Goal: Task Accomplishment & Management: Complete application form

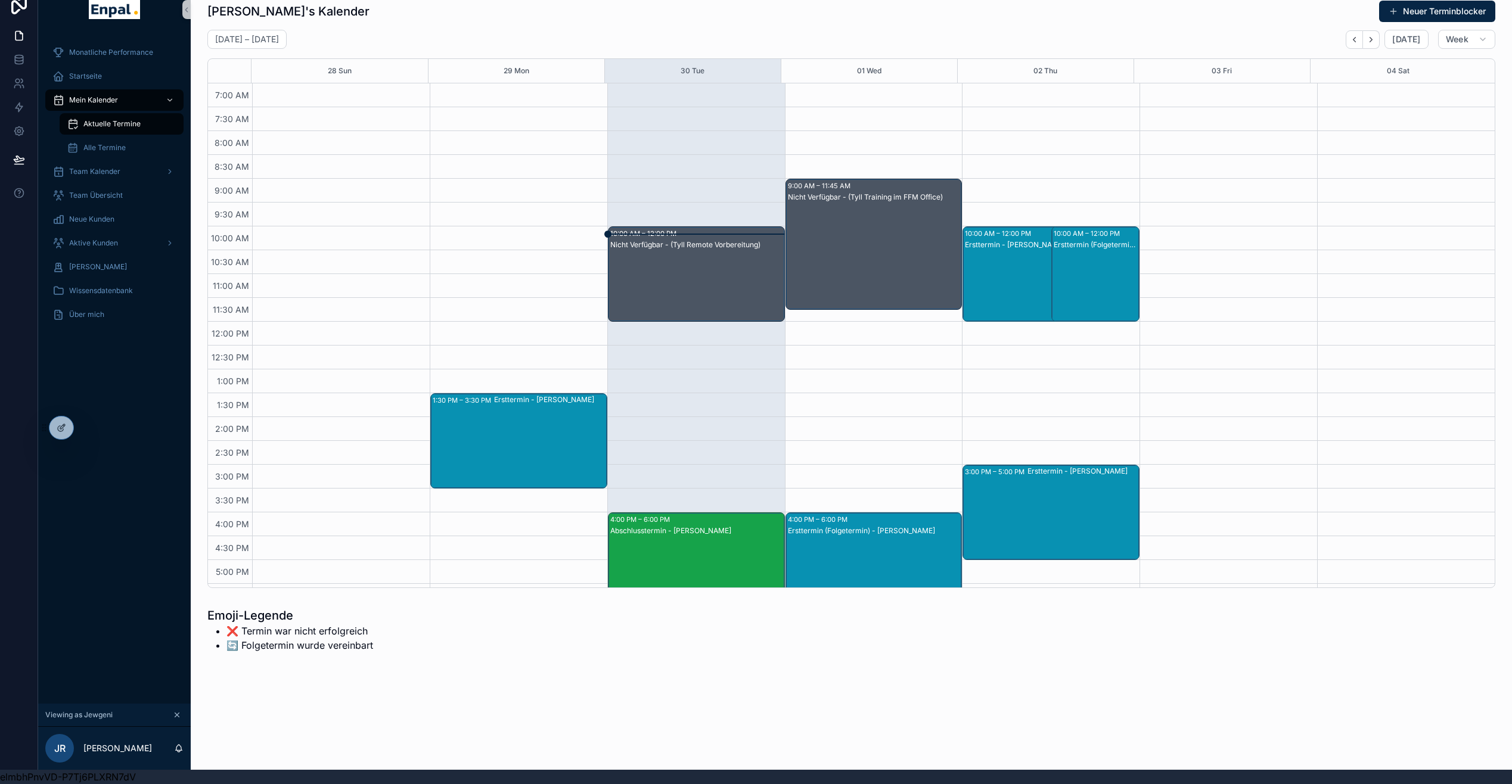
scroll to position [204, 0]
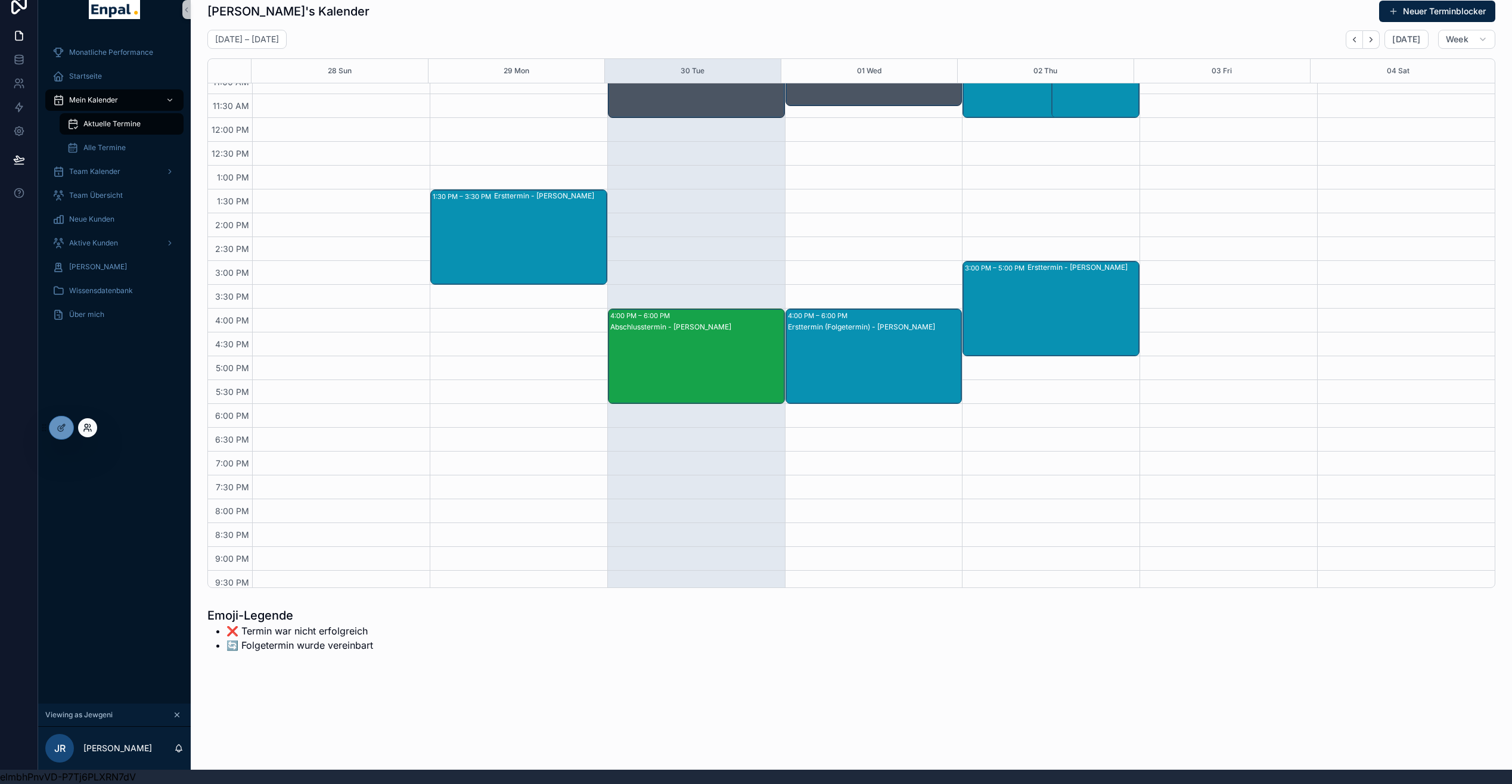
click at [84, 425] on icon at bounding box center [87, 427] width 10 height 9
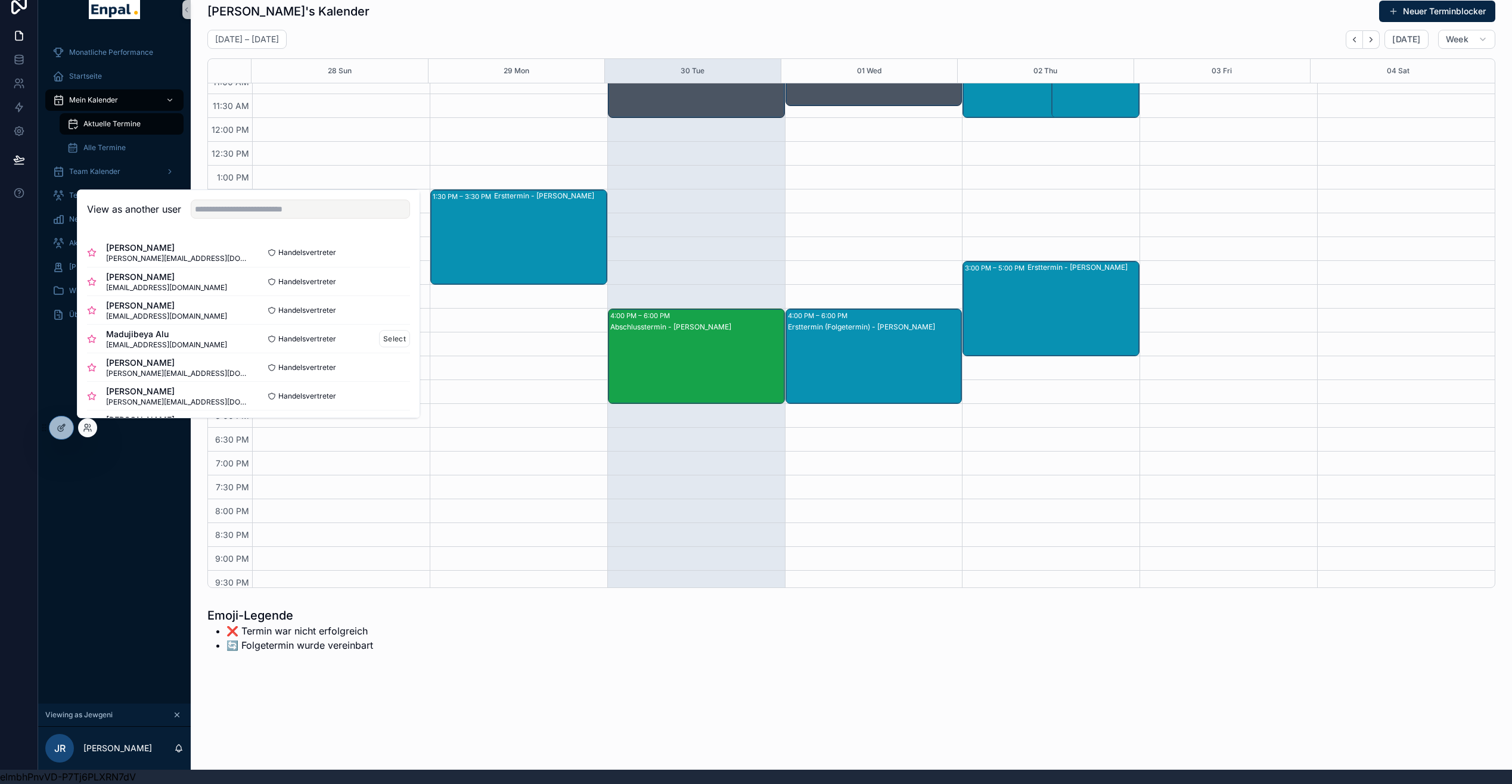
scroll to position [14, 0]
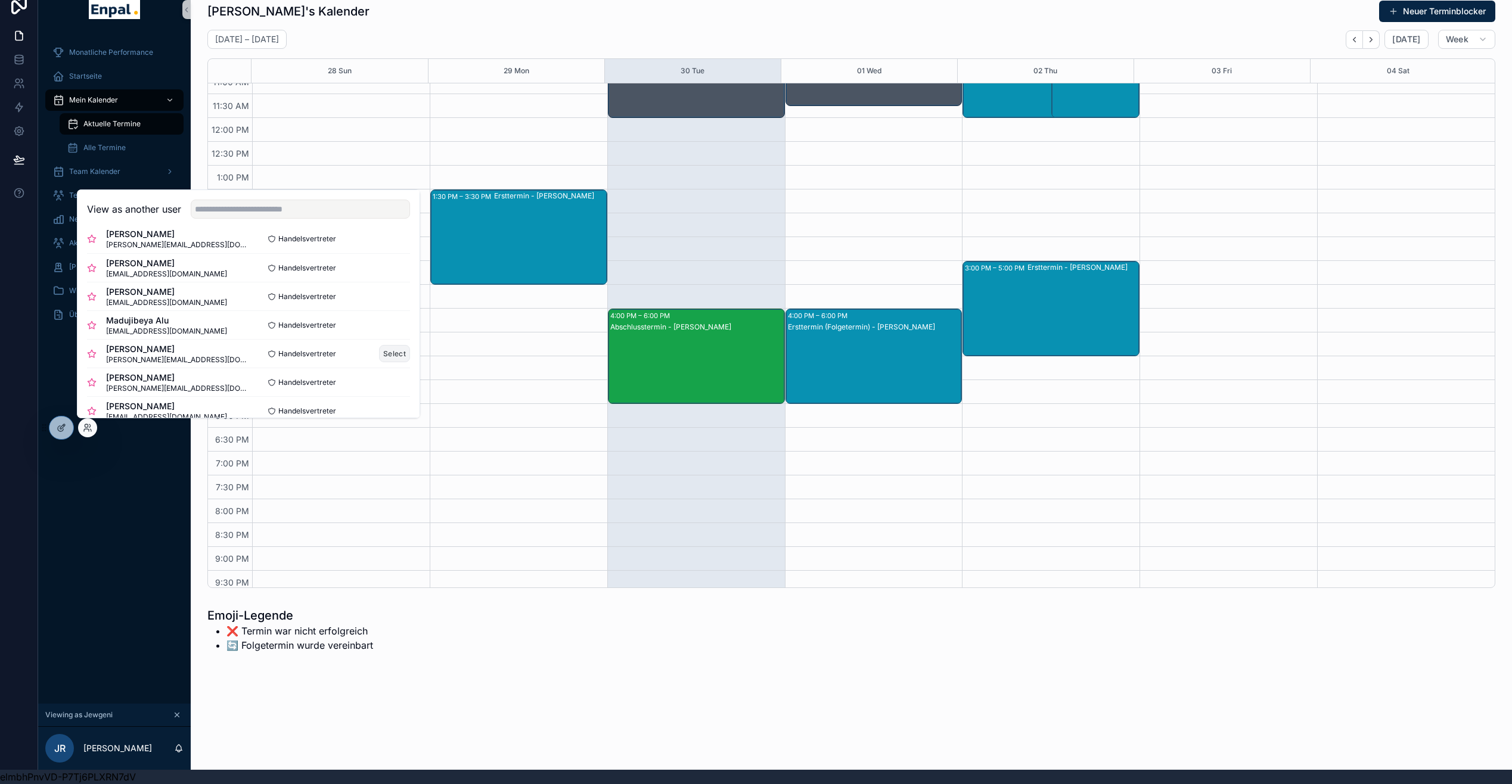
click at [389, 357] on button "Select" at bounding box center [394, 353] width 31 height 17
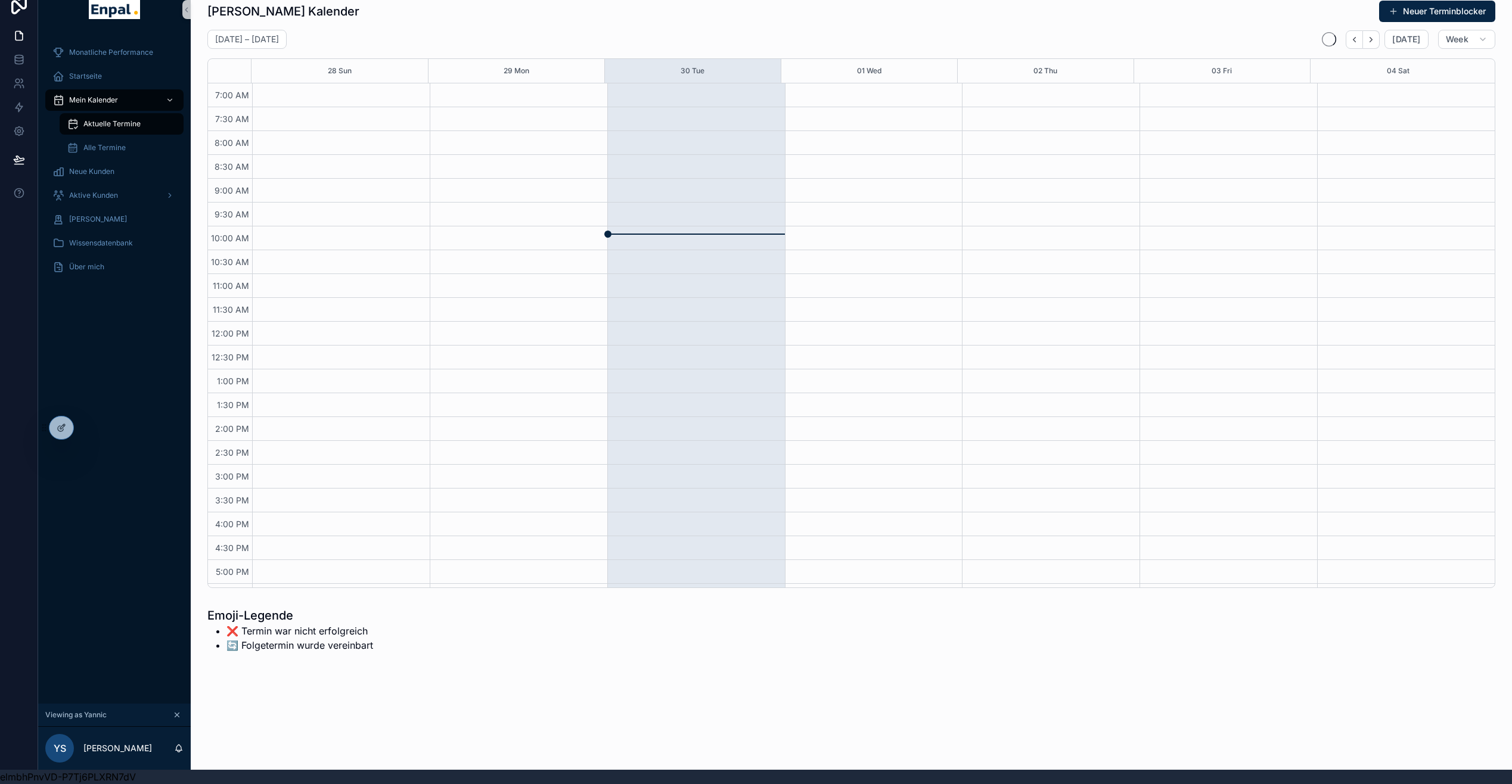
scroll to position [204, 0]
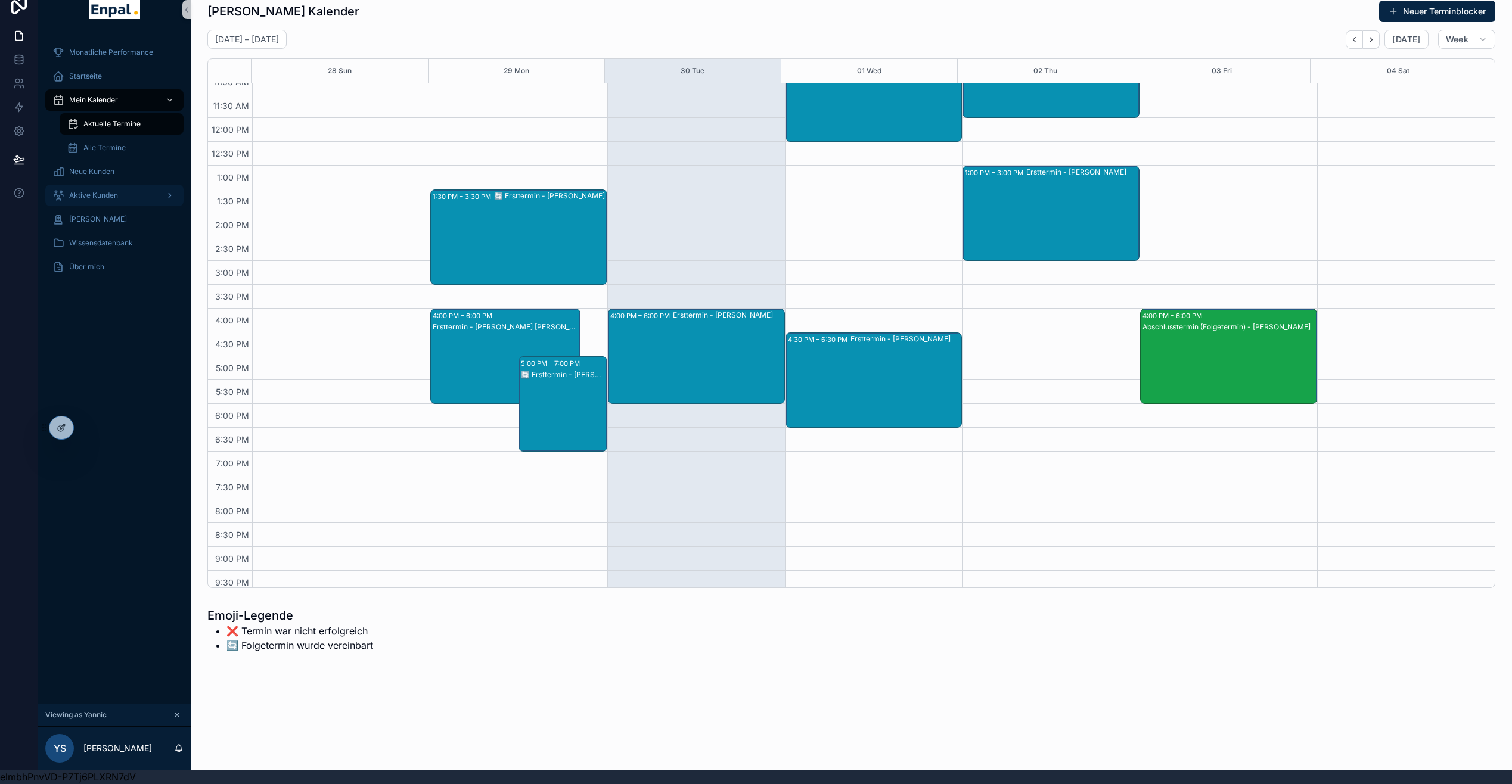
click at [99, 192] on div "Aktive Kunden" at bounding box center [115, 196] width 124 height 19
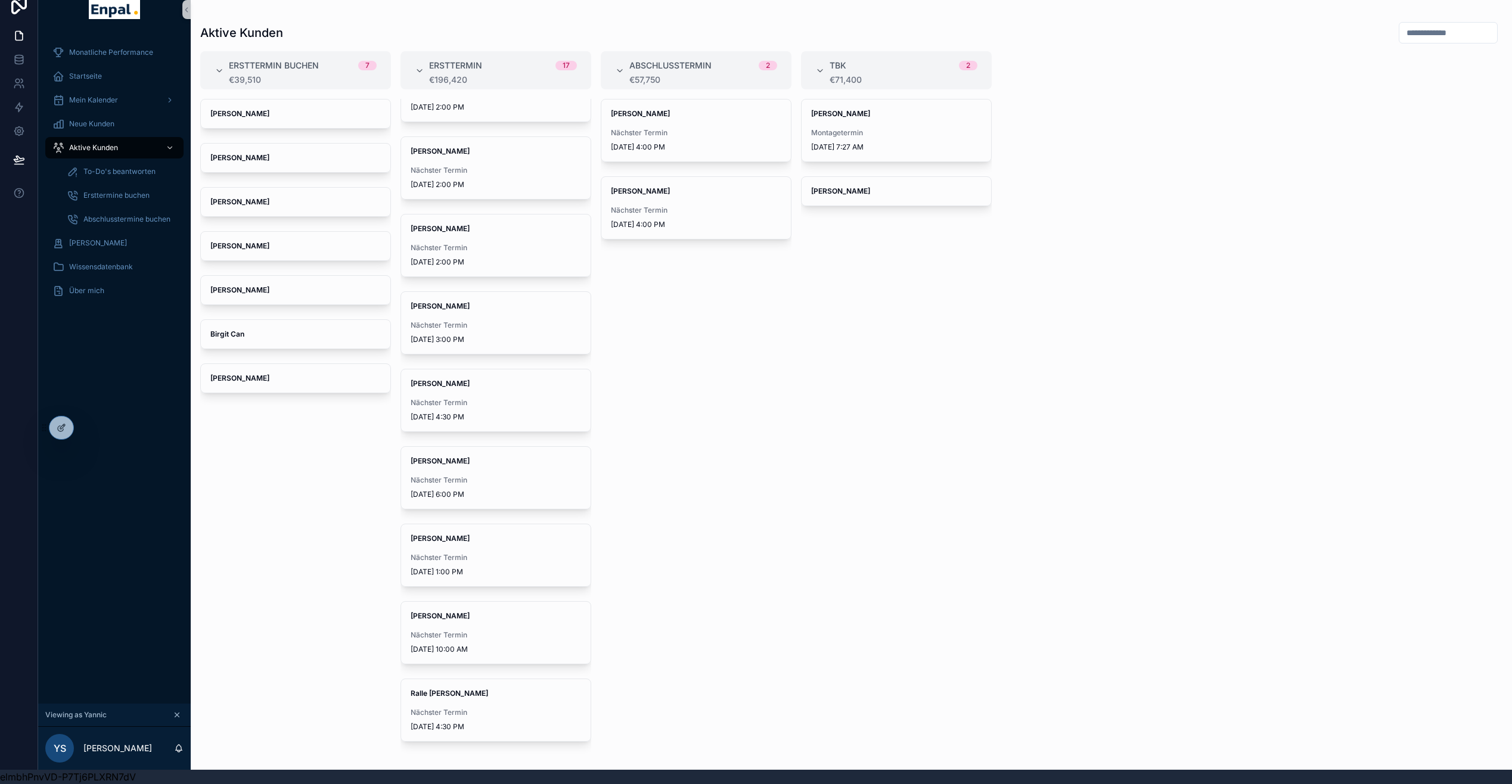
scroll to position [358, 0]
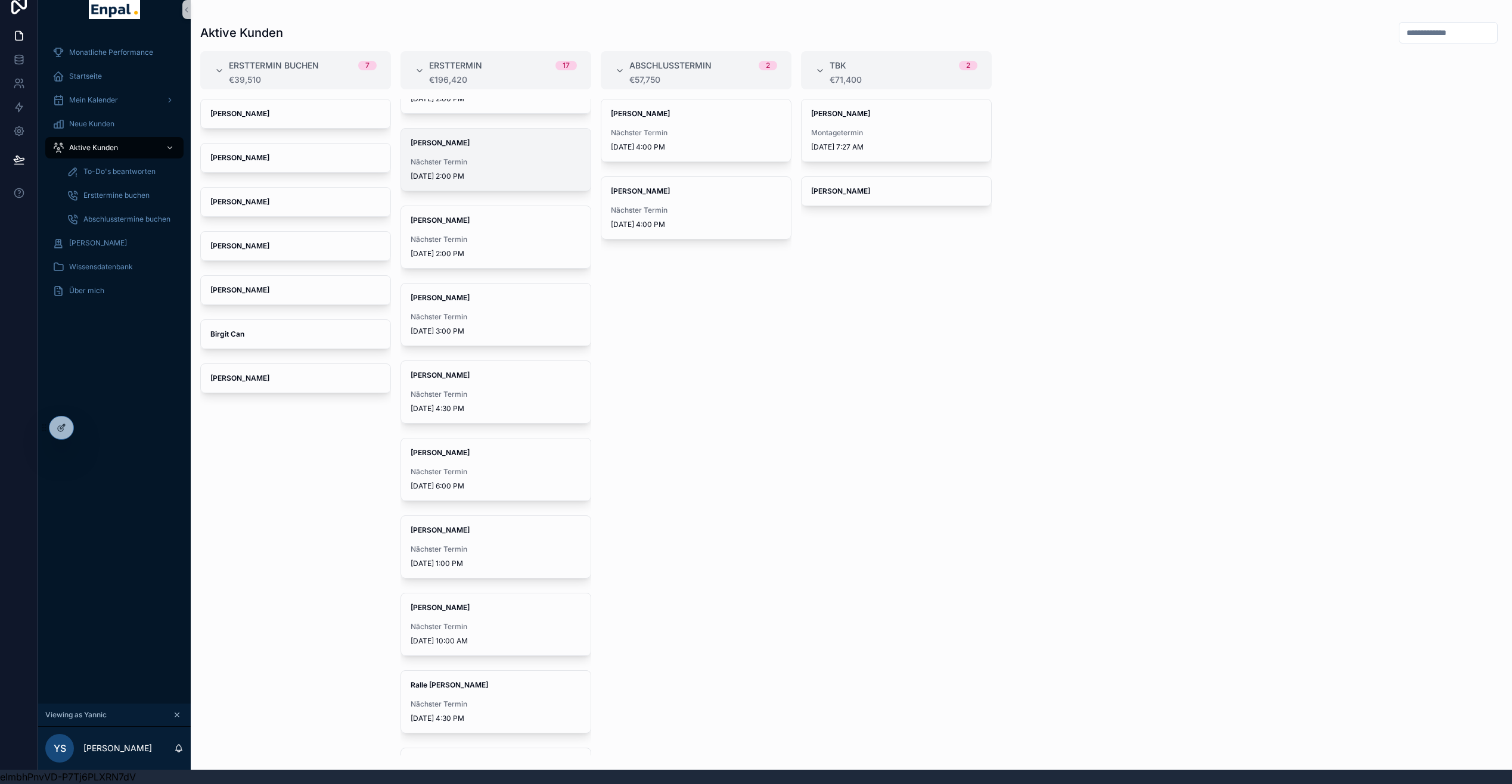
click at [455, 157] on span "Nächster Termin" at bounding box center [495, 161] width 170 height 9
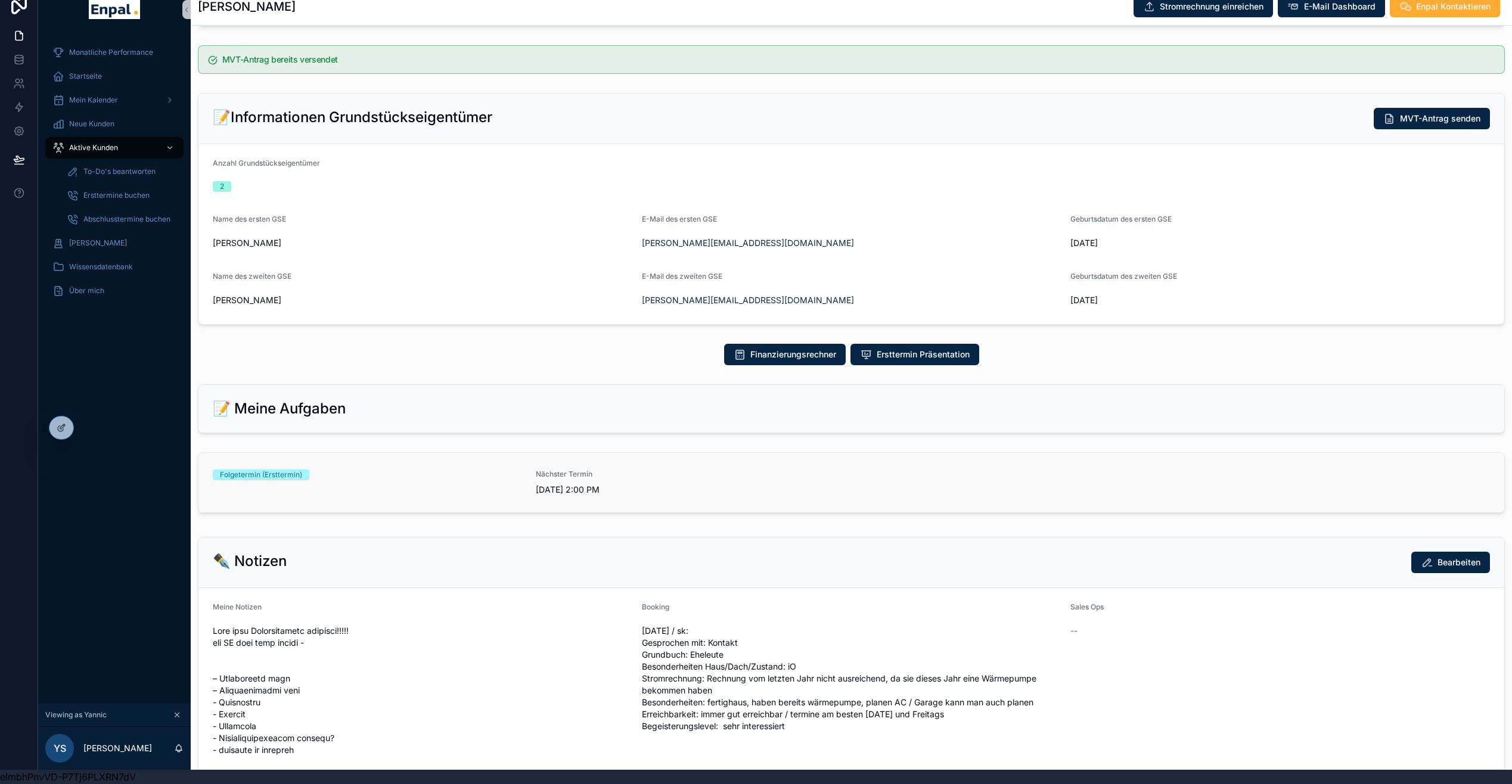
scroll to position [374, 0]
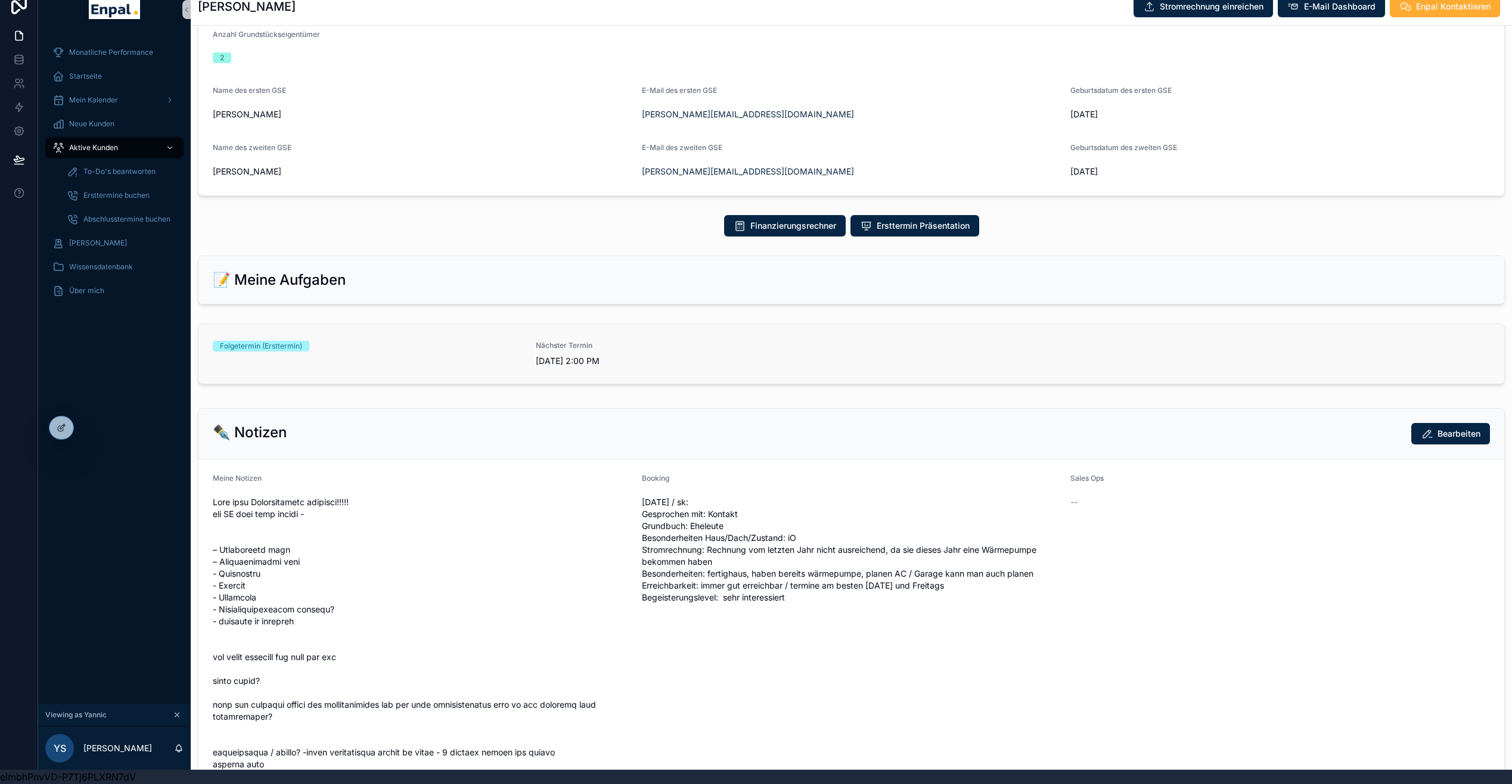
click at [350, 367] on div "Folgetermin (Ersttermin)" at bounding box center [367, 353] width 308 height 26
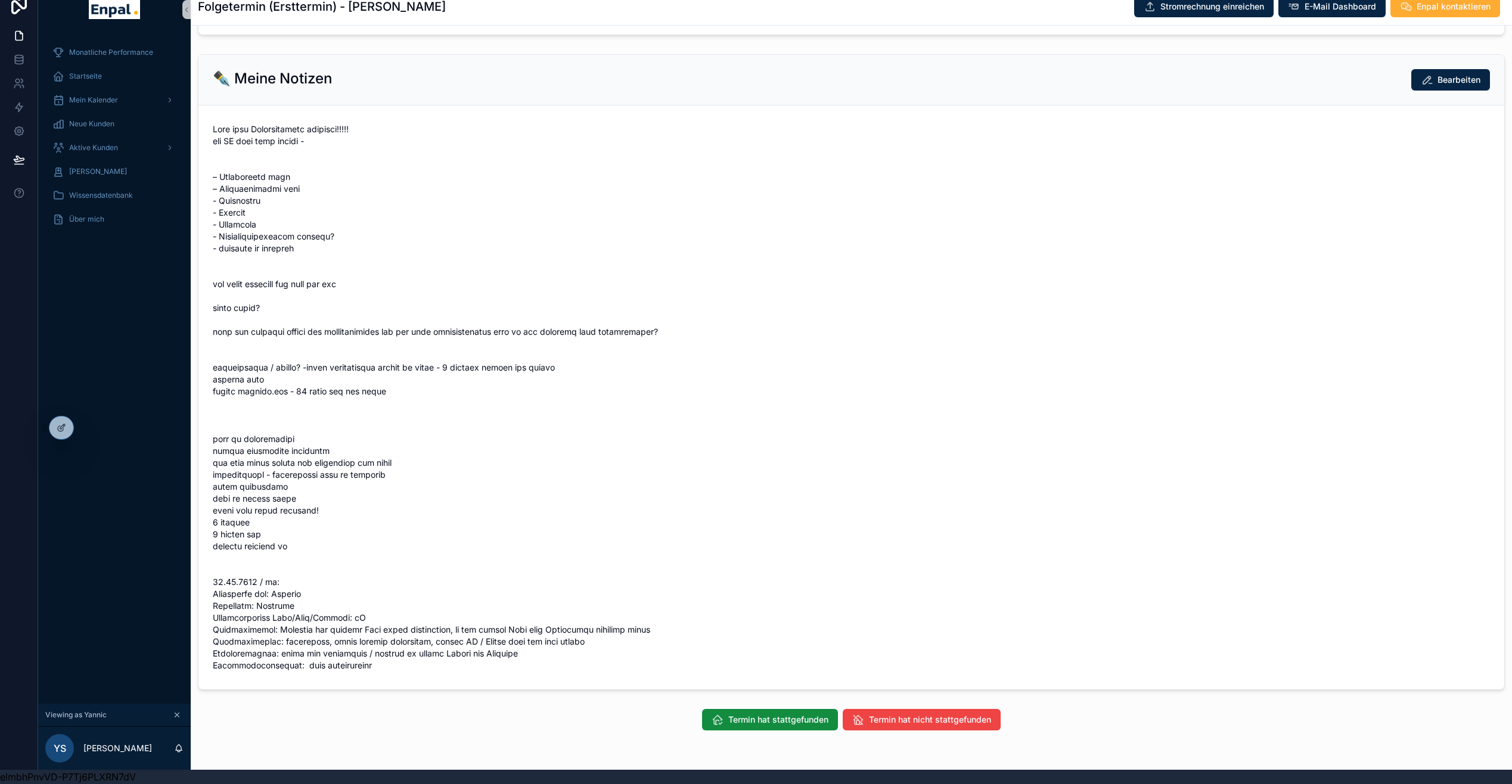
scroll to position [417, 0]
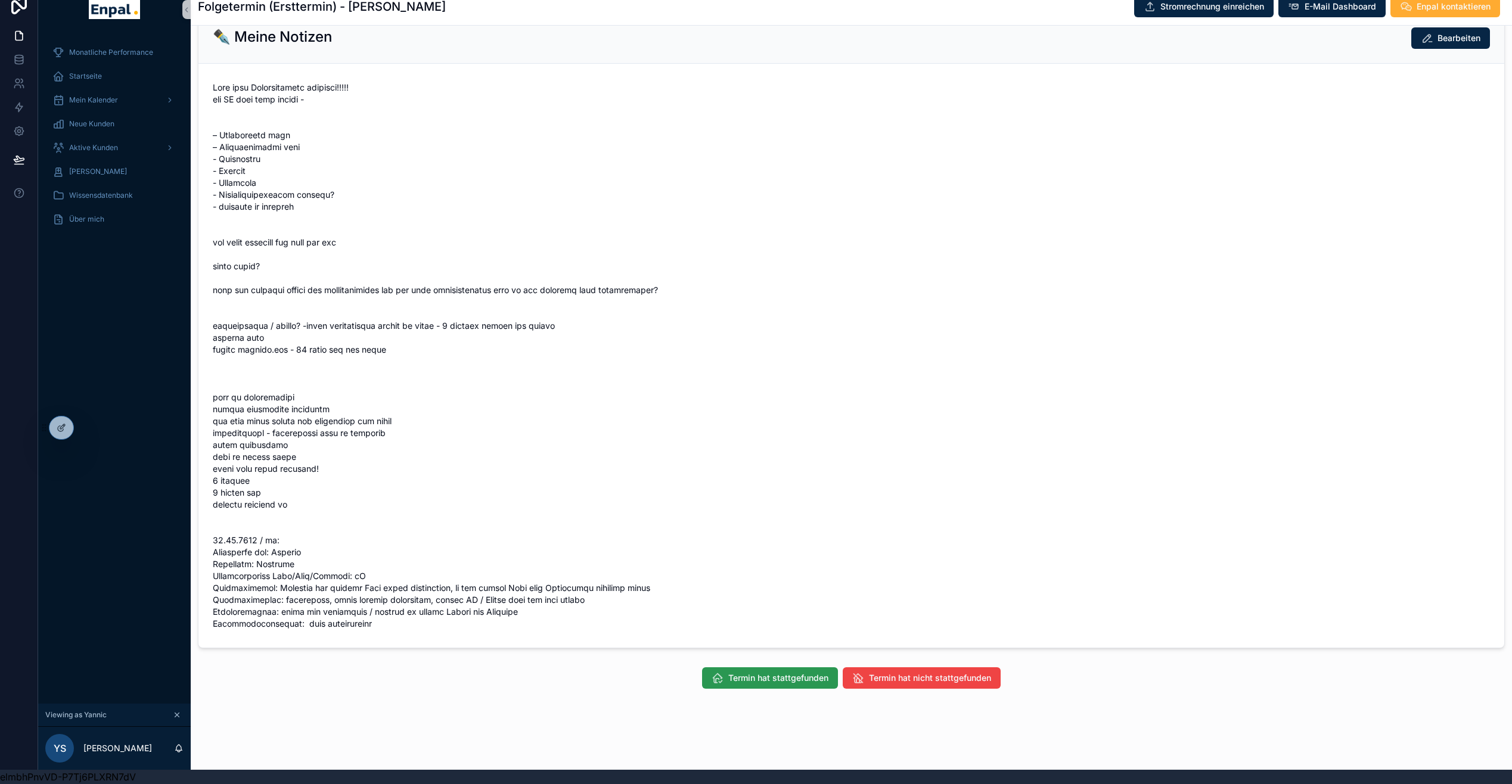
click at [795, 683] on span "Termin hat stattgefunden" at bounding box center [778, 678] width 100 height 12
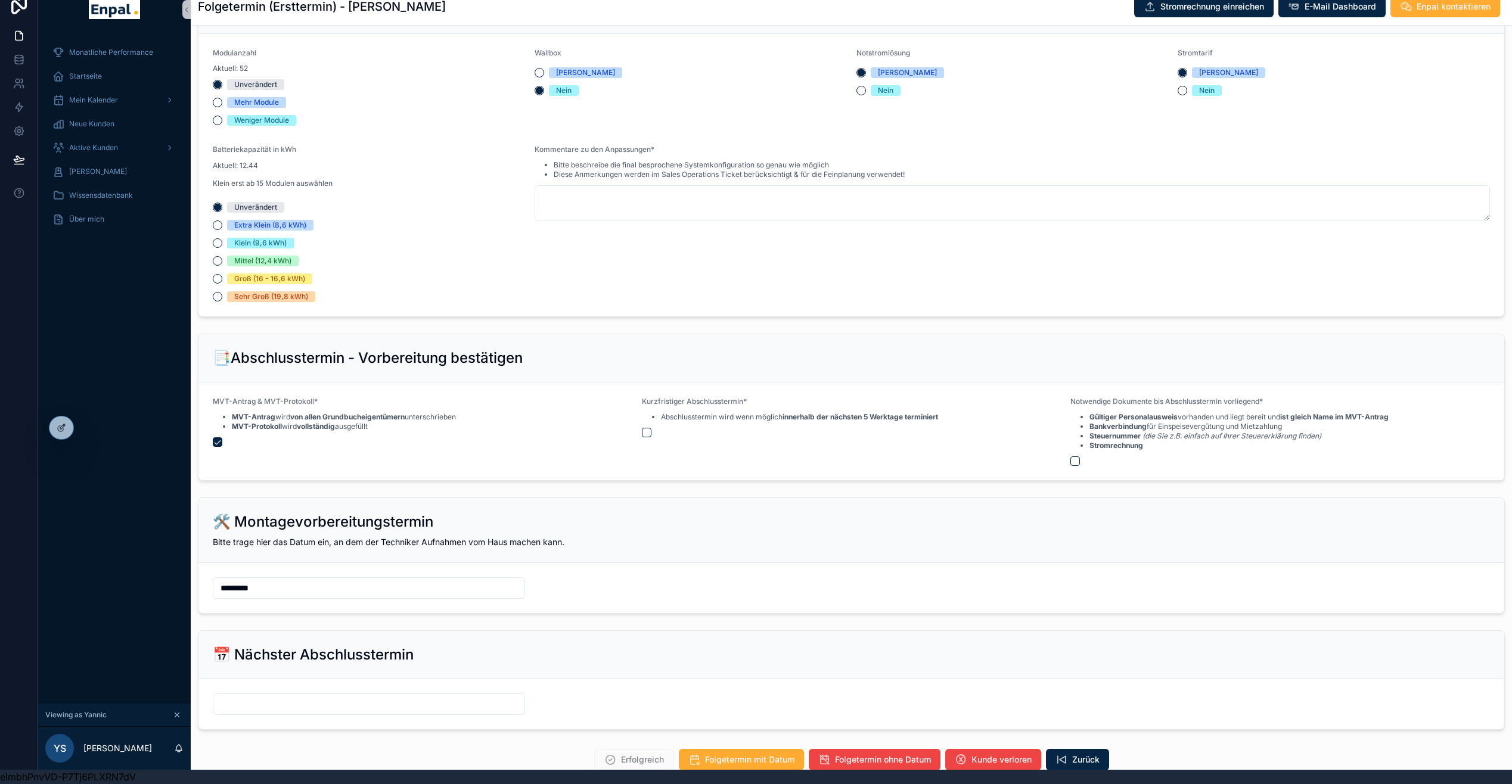
scroll to position [1791, 0]
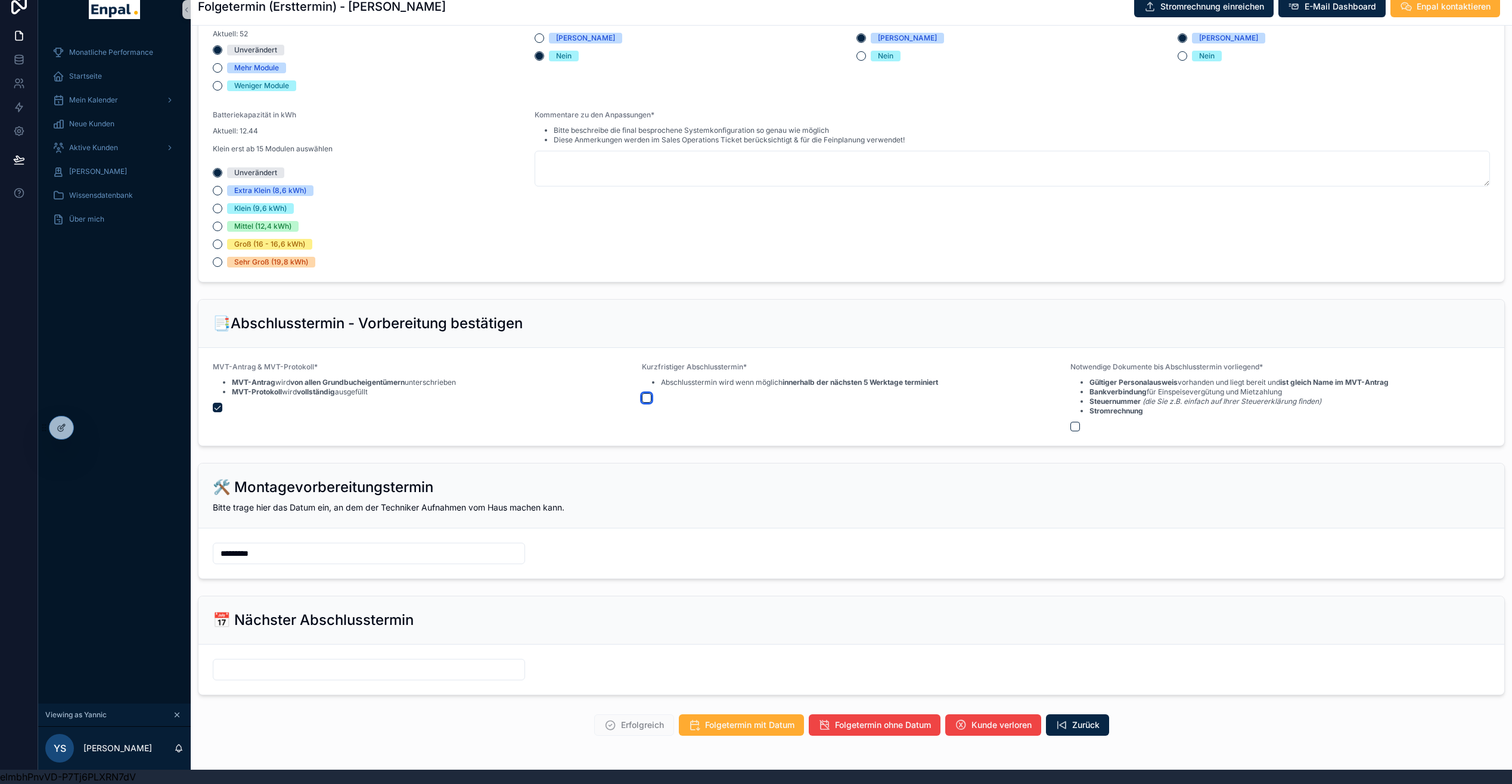
click at [646, 400] on button "scrollable content" at bounding box center [646, 398] width 10 height 9
click at [1079, 427] on button "scrollable content" at bounding box center [1075, 426] width 10 height 9
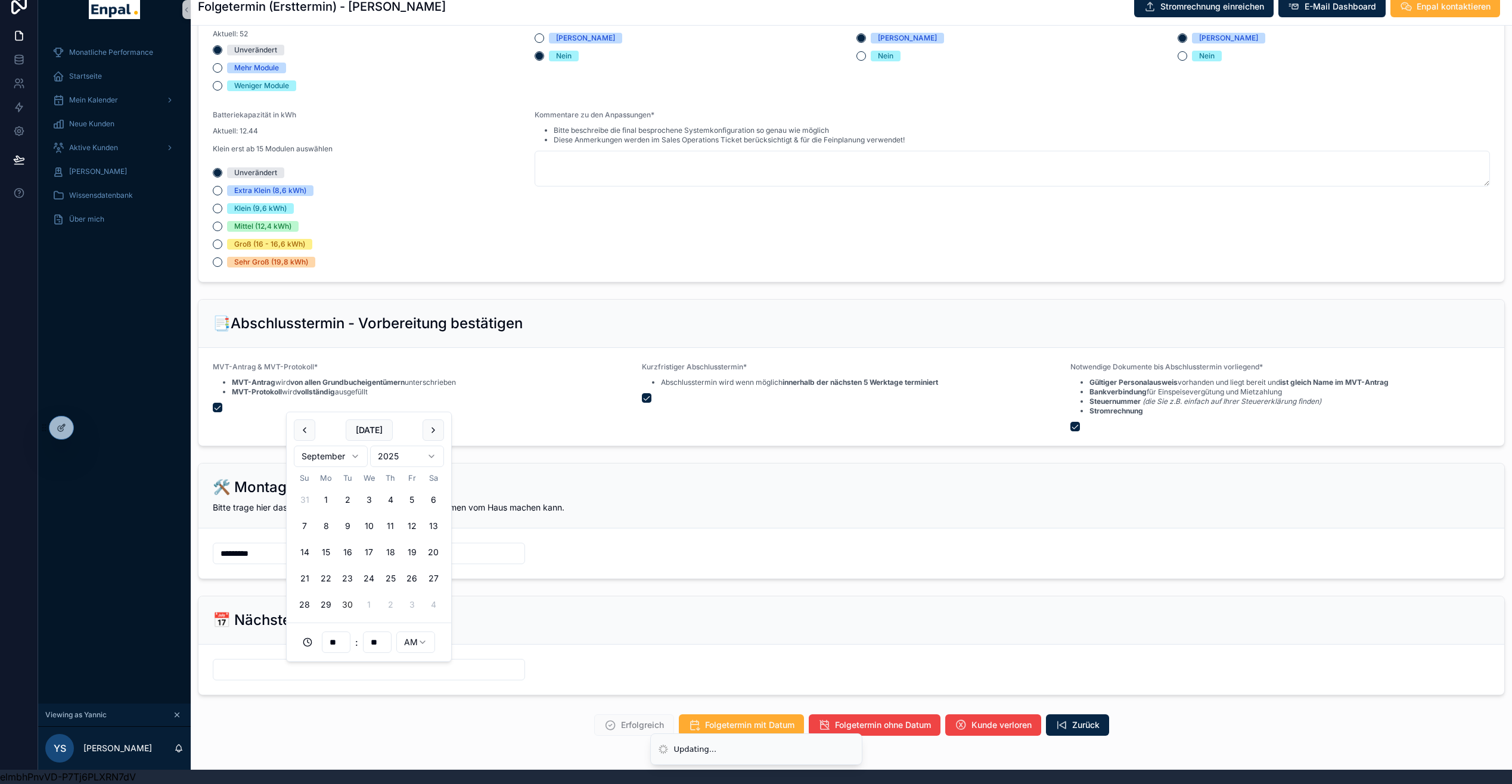
click at [289, 676] on input "scrollable content" at bounding box center [369, 669] width 311 height 16
click at [649, 645] on div "📅 Nächster Abschlusstermin" at bounding box center [851, 621] width 1306 height 48
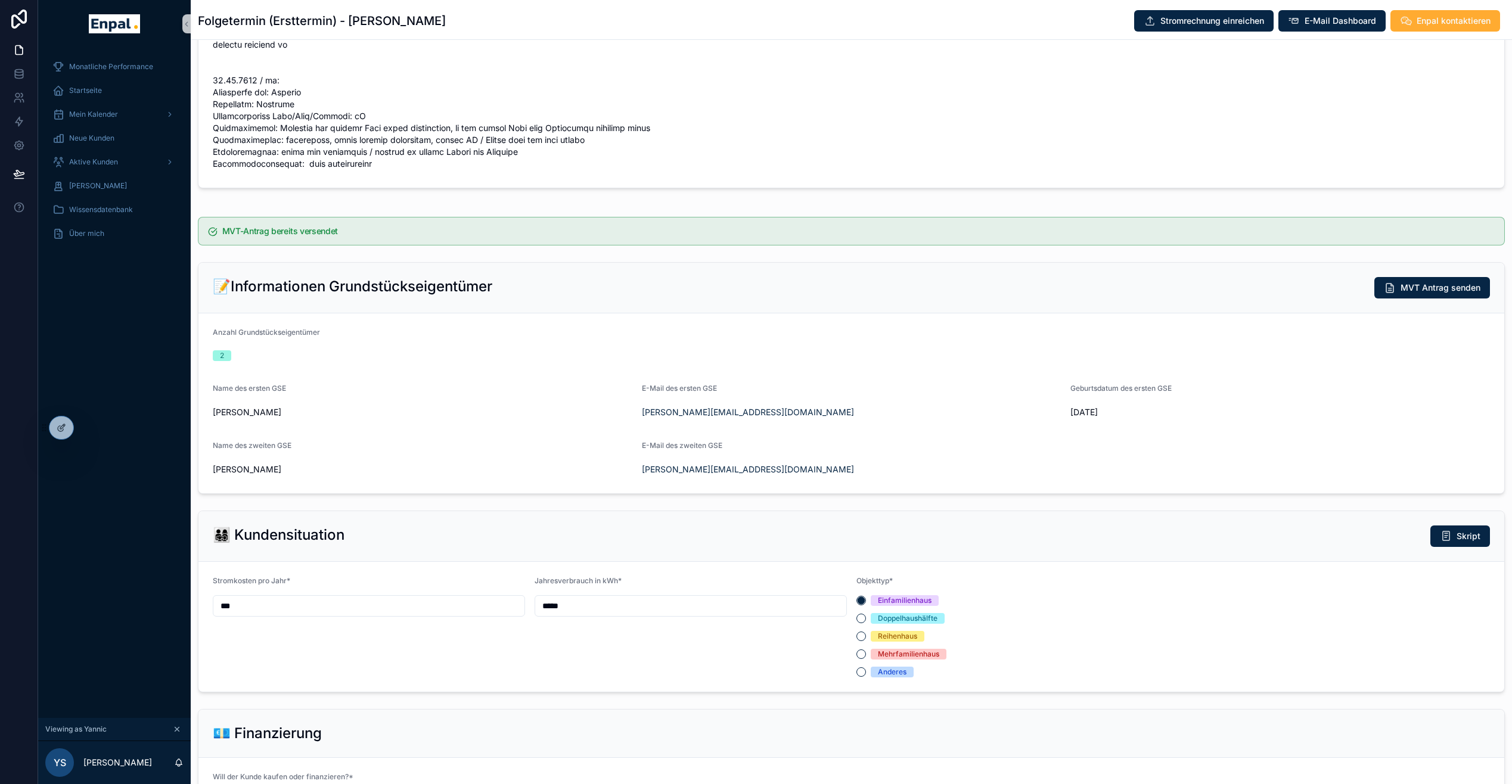
scroll to position [890, 0]
